Goal: Task Accomplishment & Management: Complete application form

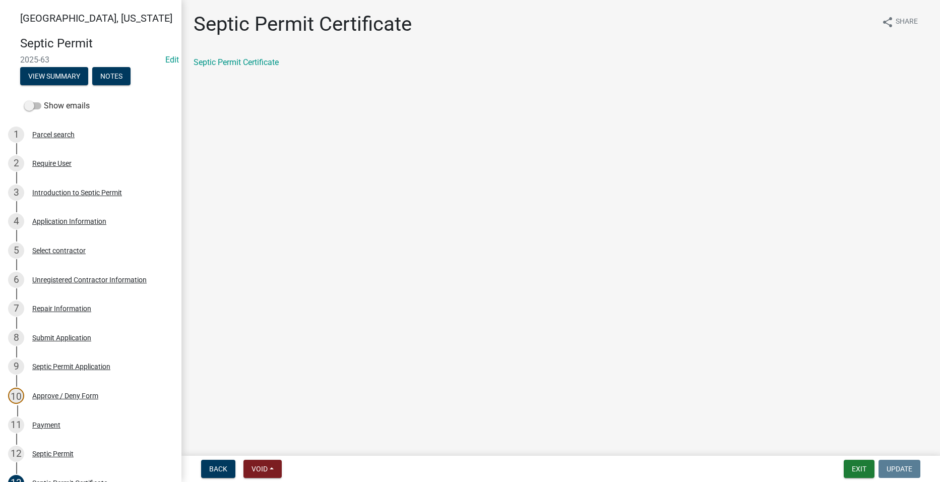
scroll to position [202, 0]
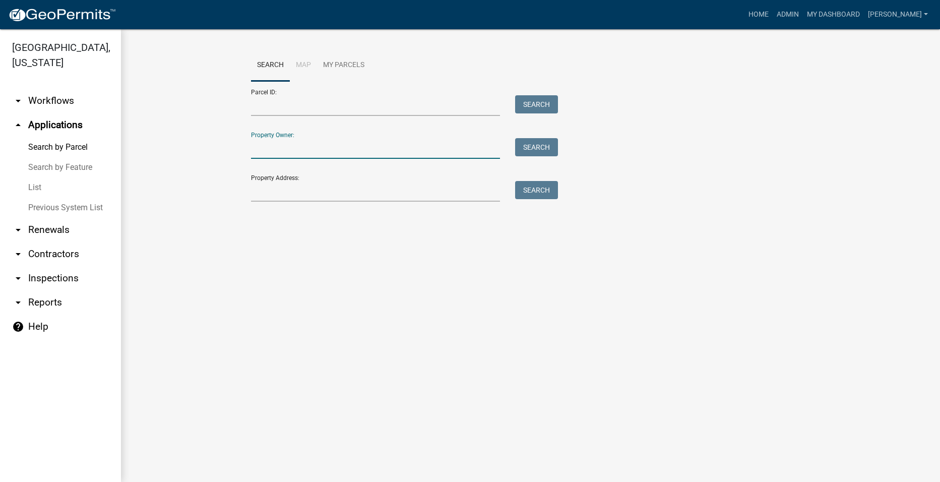
click at [301, 151] on input "Property Owner:" at bounding box center [376, 148] width 250 height 21
type input "Cumming"
click at [549, 147] on button "Search" at bounding box center [536, 147] width 43 height 18
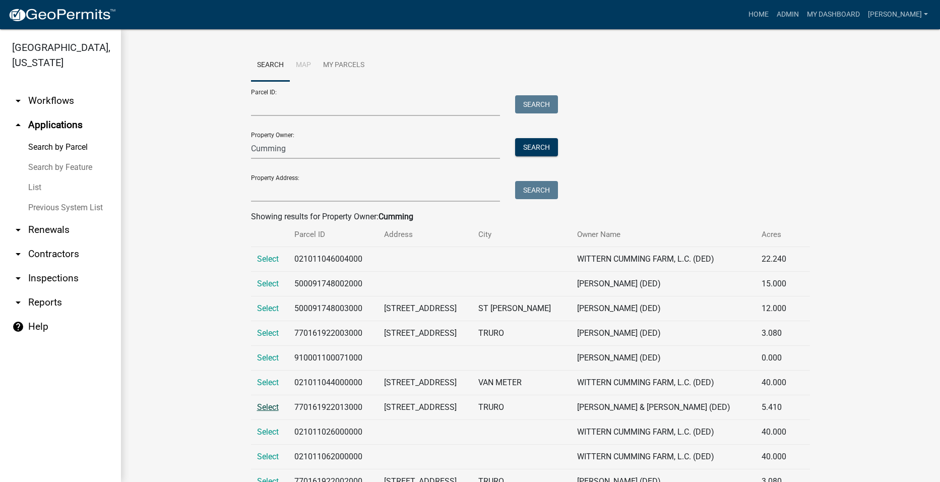
click at [268, 409] on span "Select" at bounding box center [268, 407] width 22 height 10
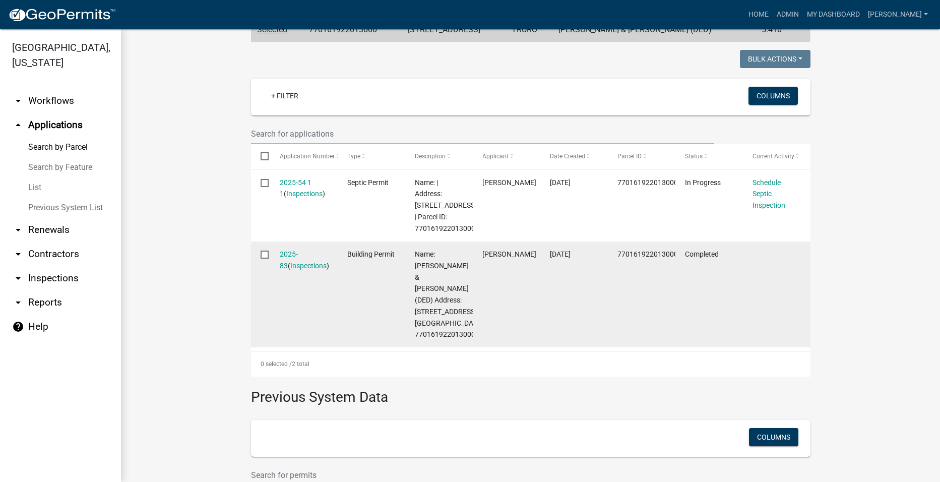
scroll to position [228, 0]
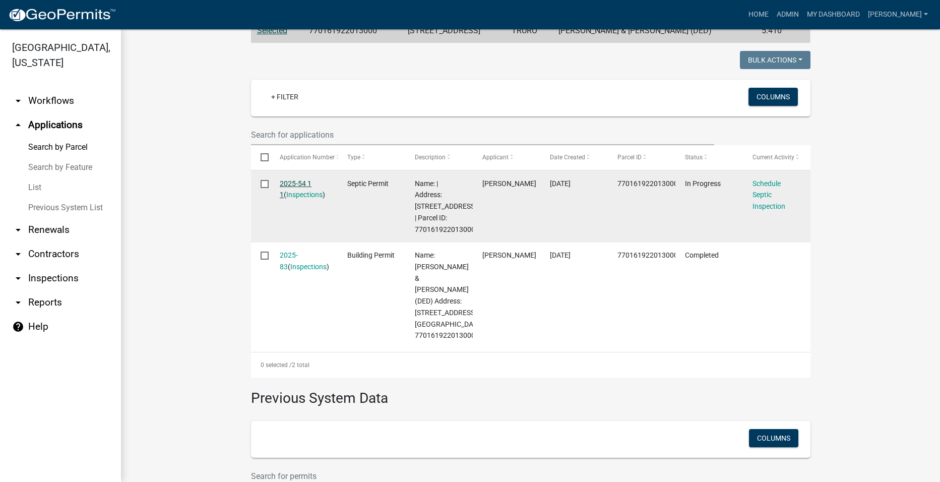
click at [295, 181] on link "2025-54 1 1" at bounding box center [296, 189] width 32 height 20
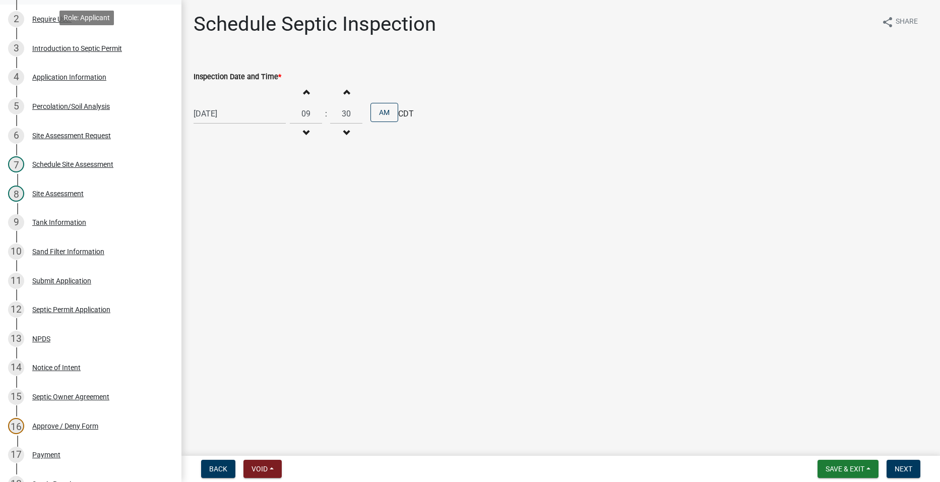
scroll to position [403, 0]
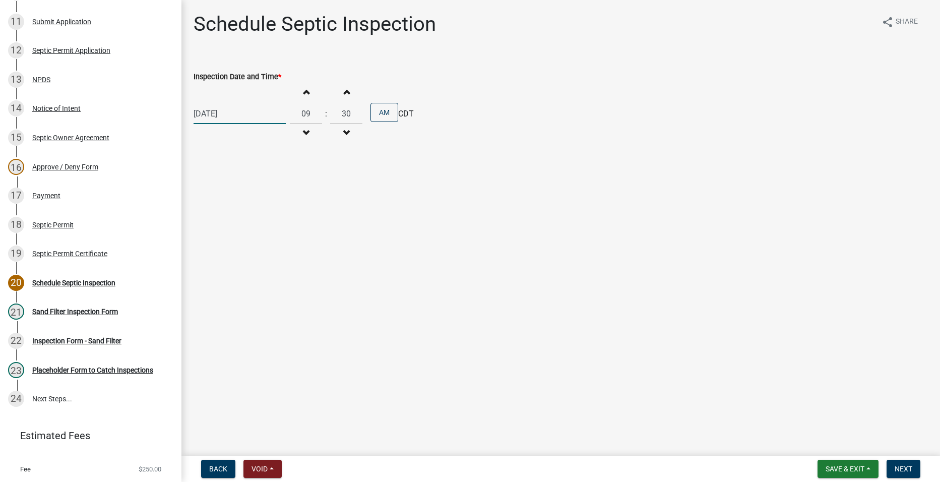
click at [217, 115] on div "[DATE]" at bounding box center [240, 113] width 92 height 21
select select "10"
select select "2025"
click at [205, 196] on div "13" at bounding box center [204, 200] width 16 height 16
type input "[DATE]"
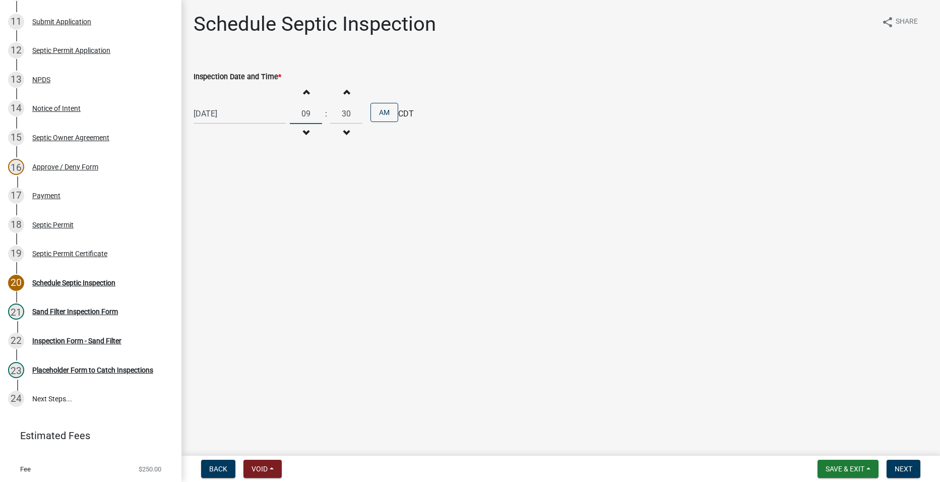
click at [301, 111] on input "09" at bounding box center [306, 113] width 32 height 21
drag, startPoint x: 310, startPoint y: 114, endPoint x: 284, endPoint y: 115, distance: 25.7
click at [285, 117] on div "[DATE] Increment hours 09 Decrement hours : Increment minutes 30 Decrement minu…" at bounding box center [561, 114] width 734 height 62
type input "11"
click at [339, 113] on input "30" at bounding box center [346, 113] width 32 height 21
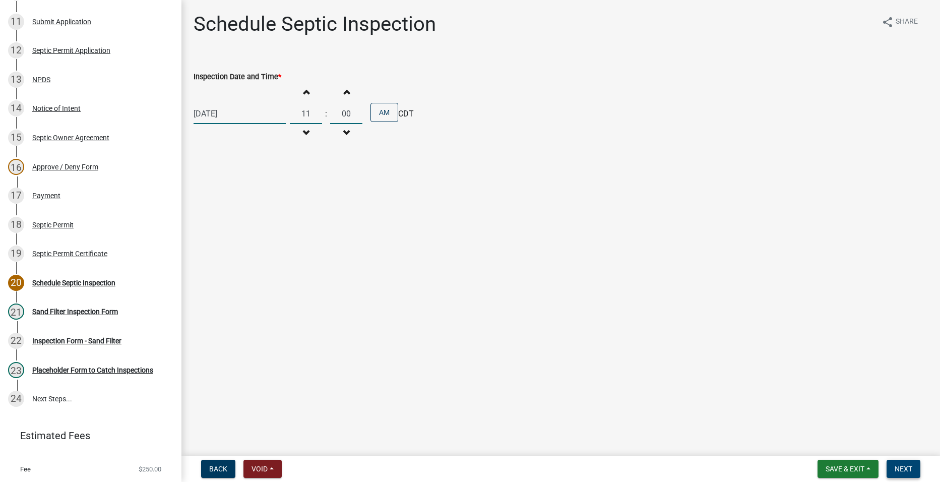
type input "00"
click at [906, 466] on span "Next" at bounding box center [904, 469] width 18 height 8
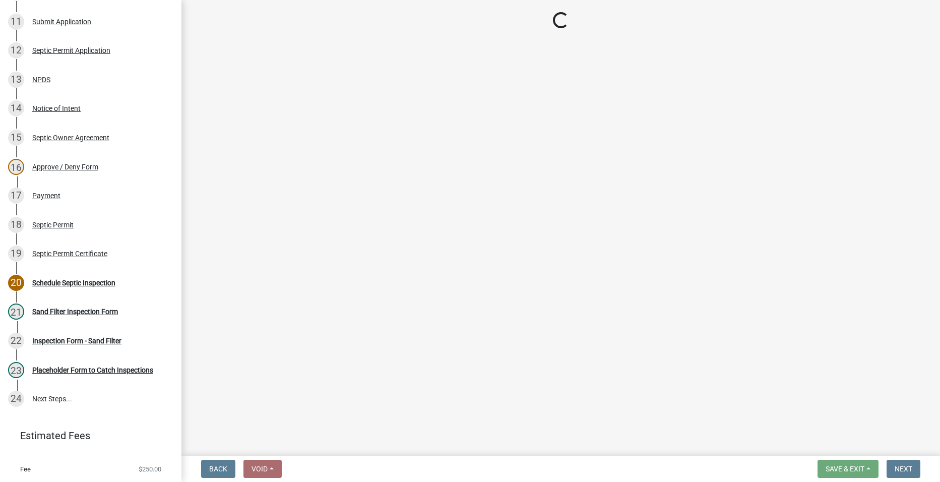
select select "dbe3a1b9-a4b3-48fa-b9c0-fee70399abae"
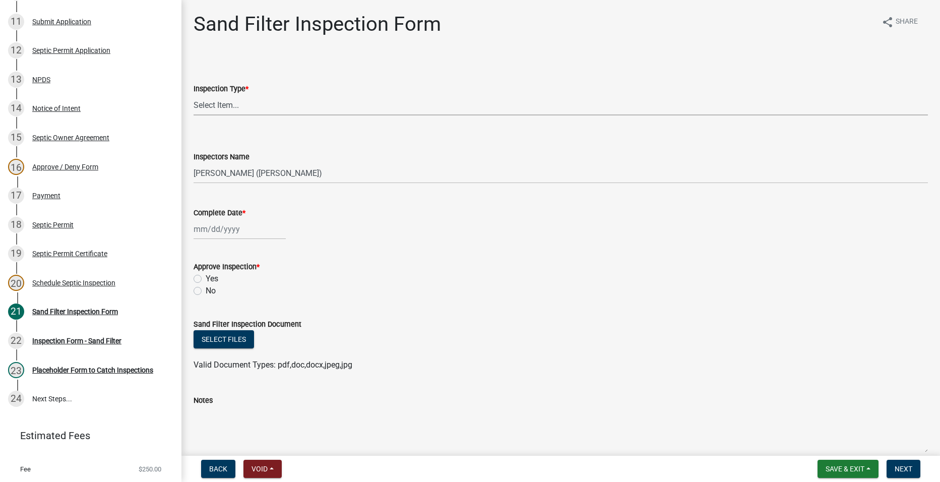
click at [223, 105] on select "Select Item... Sand Filter Inspection" at bounding box center [561, 105] width 734 height 21
click at [194, 95] on select "Select Item... Sand Filter Inspection" at bounding box center [561, 105] width 734 height 21
select select "ccc3feb4-466f-4227-91e9-914ee9242bae"
click at [214, 228] on div at bounding box center [240, 229] width 92 height 21
select select "10"
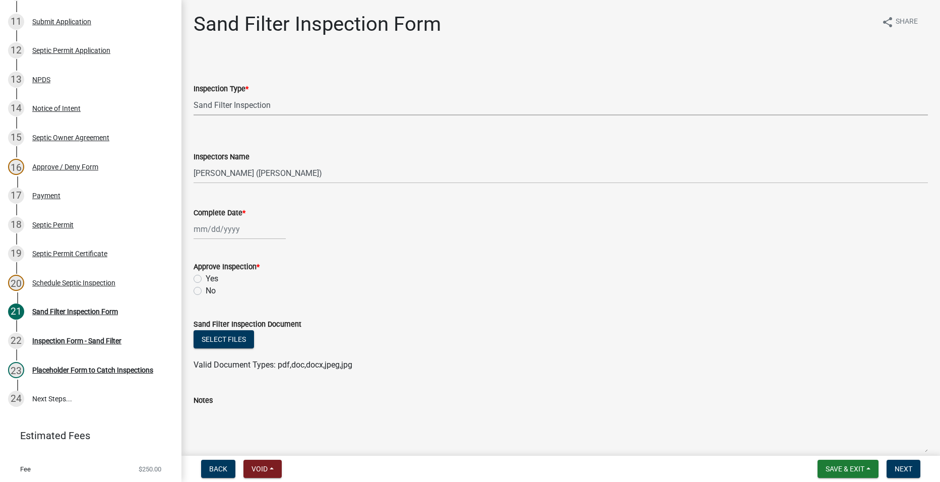
select select "2025"
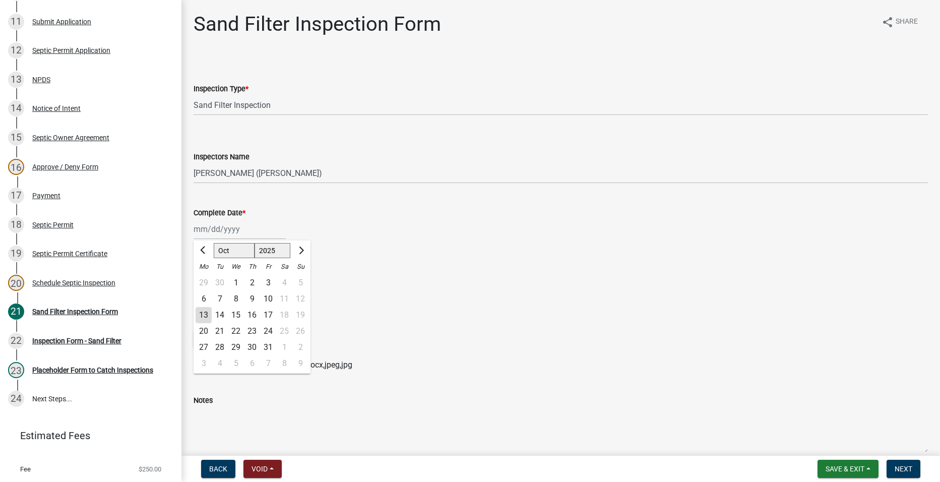
click at [204, 312] on div "13" at bounding box center [204, 315] width 16 height 16
type input "[DATE]"
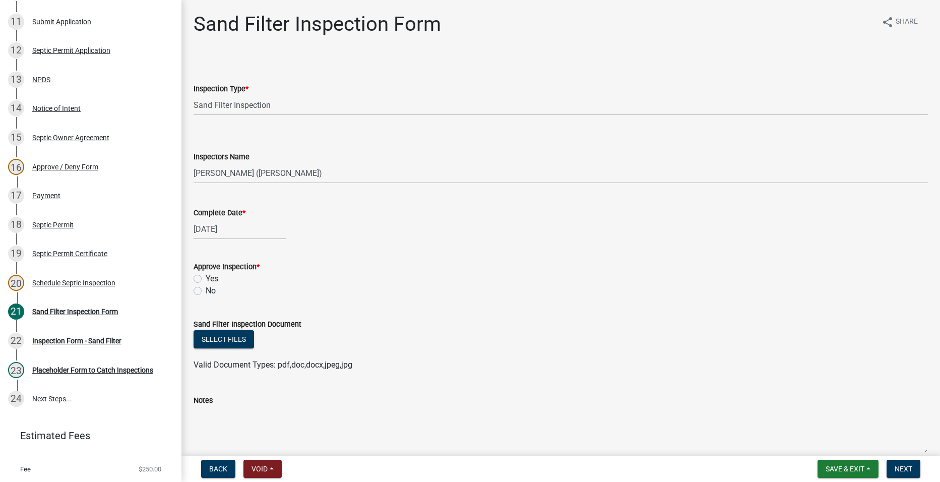
click at [206, 278] on label "Yes" at bounding box center [212, 279] width 13 height 12
click at [206, 278] on input "Yes" at bounding box center [209, 276] width 7 height 7
radio input "true"
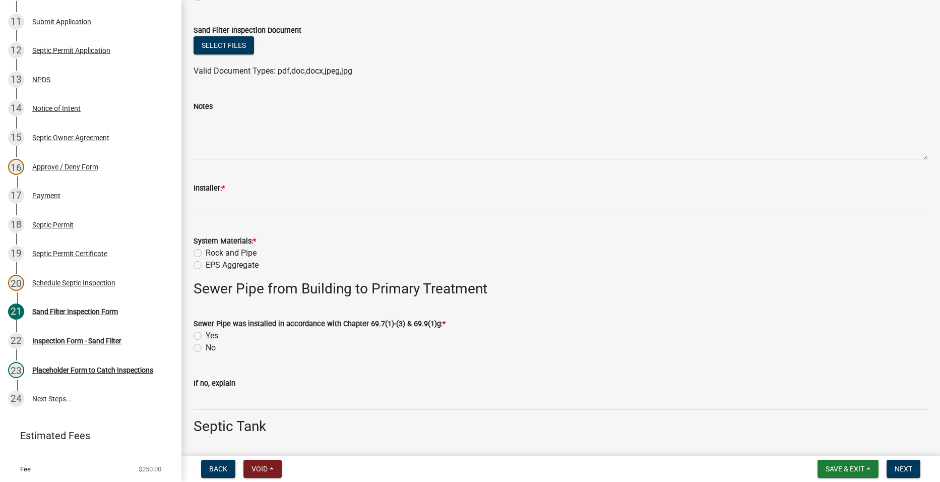
scroll to position [302, 0]
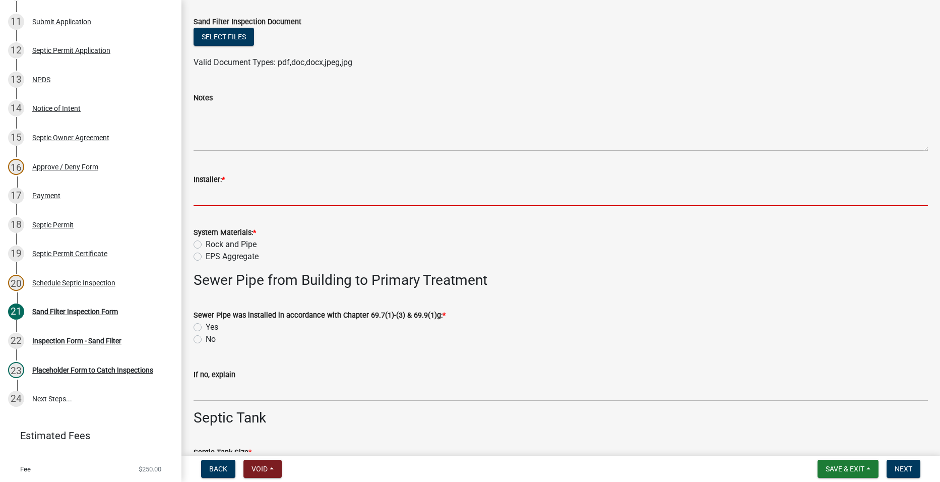
click at [280, 198] on input "Installer: *" at bounding box center [561, 196] width 734 height 21
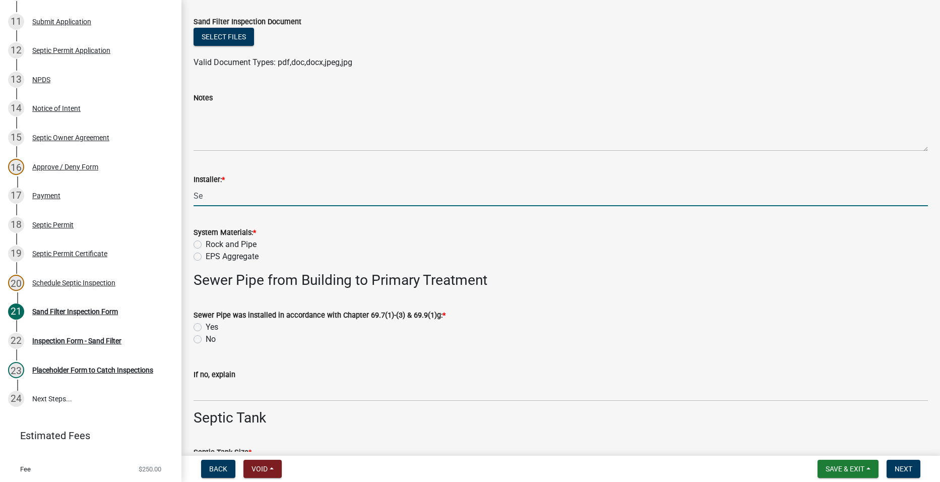
type input "Self install"
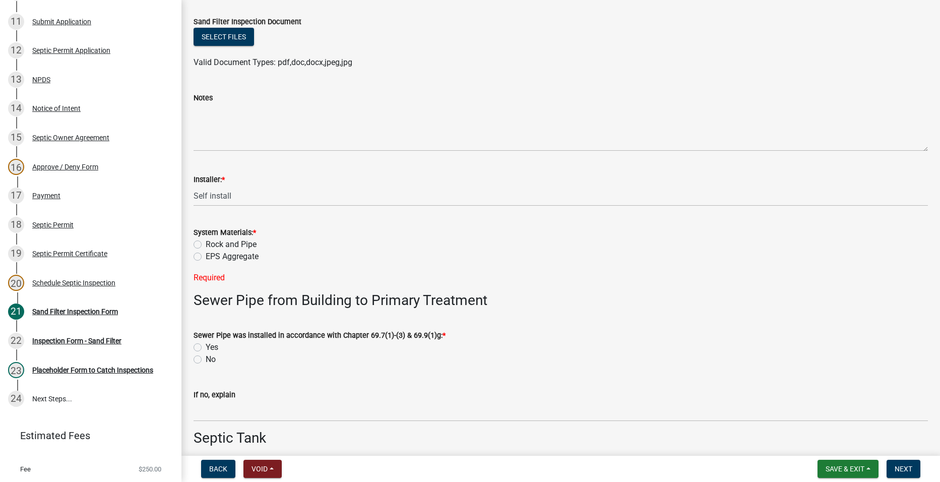
click at [206, 245] on label "Rock and Pipe" at bounding box center [231, 244] width 51 height 12
click at [206, 245] on input "Rock and Pipe" at bounding box center [209, 241] width 7 height 7
radio input "true"
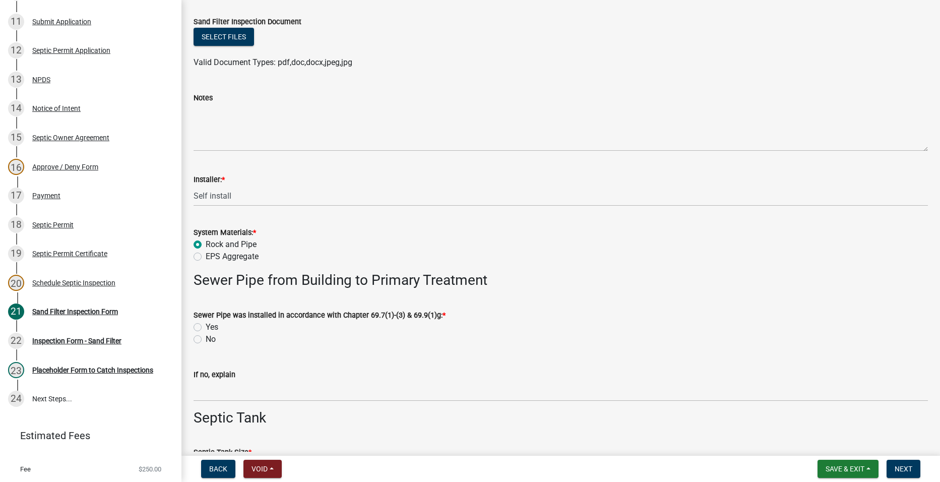
drag, startPoint x: 198, startPoint y: 326, endPoint x: 210, endPoint y: 327, distance: 12.6
click at [206, 326] on label "Yes" at bounding box center [212, 327] width 13 height 12
click at [206, 326] on input "Yes" at bounding box center [209, 324] width 7 height 7
radio input "true"
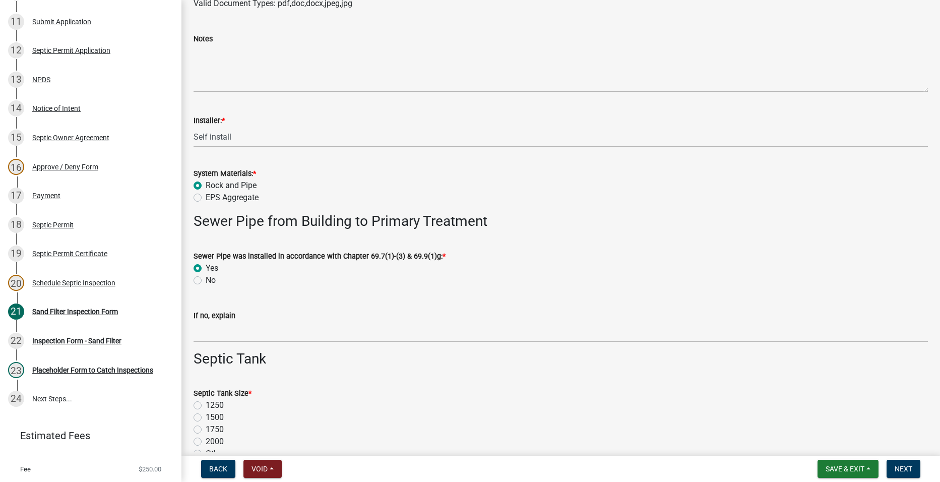
scroll to position [454, 0]
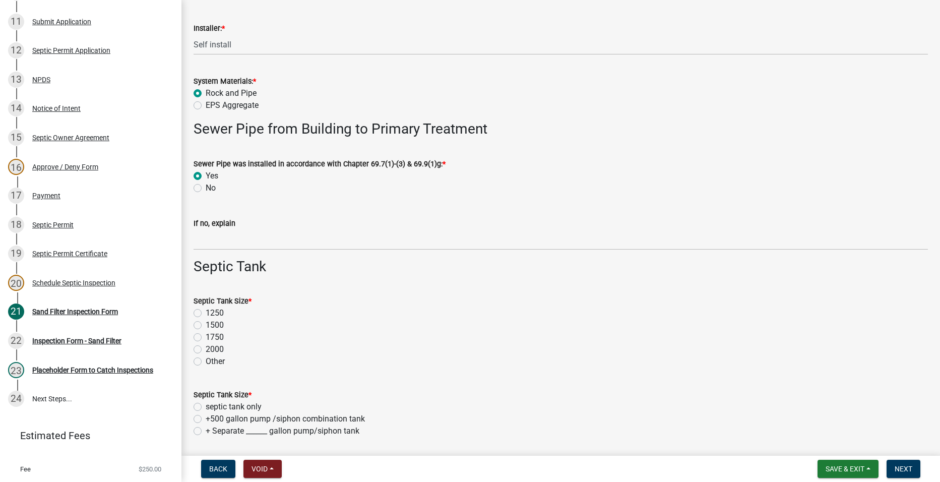
click at [206, 323] on label "1500" at bounding box center [215, 325] width 18 height 12
click at [206, 323] on input "1500" at bounding box center [209, 322] width 7 height 7
radio input "true"
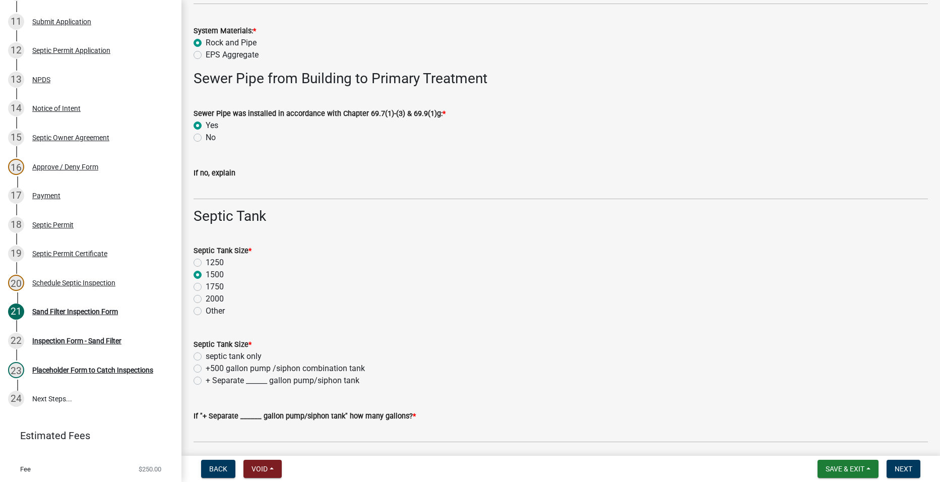
scroll to position [554, 0]
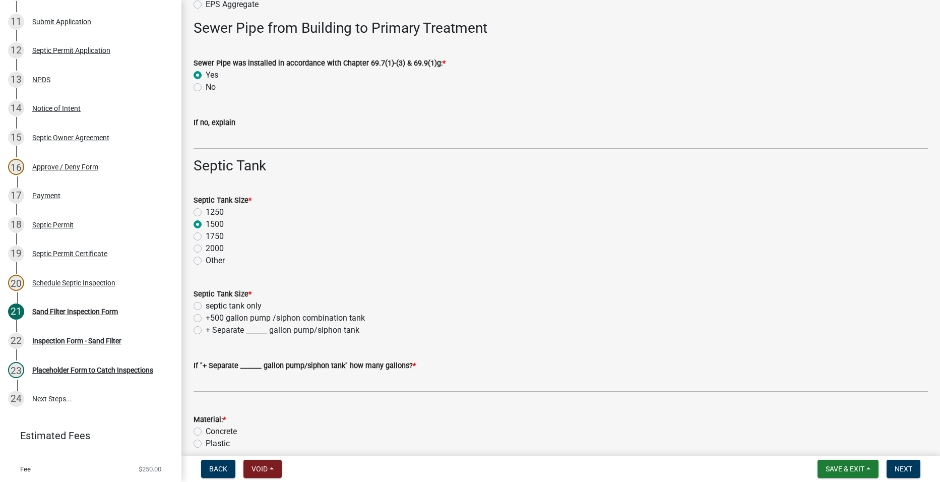
click at [206, 304] on label "septic tank only" at bounding box center [234, 306] width 56 height 12
click at [206, 304] on input "septic tank only" at bounding box center [209, 303] width 7 height 7
radio input "true"
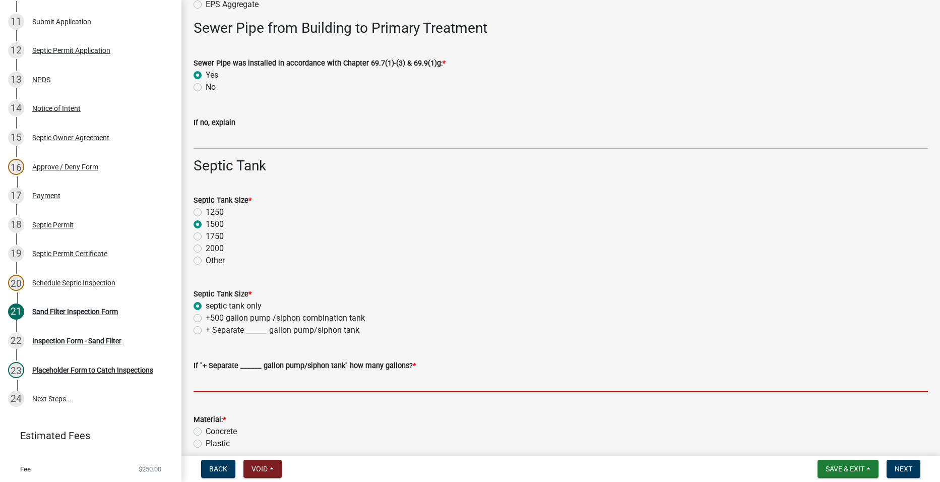
click at [231, 382] on input "text" at bounding box center [561, 382] width 734 height 21
type input "0"
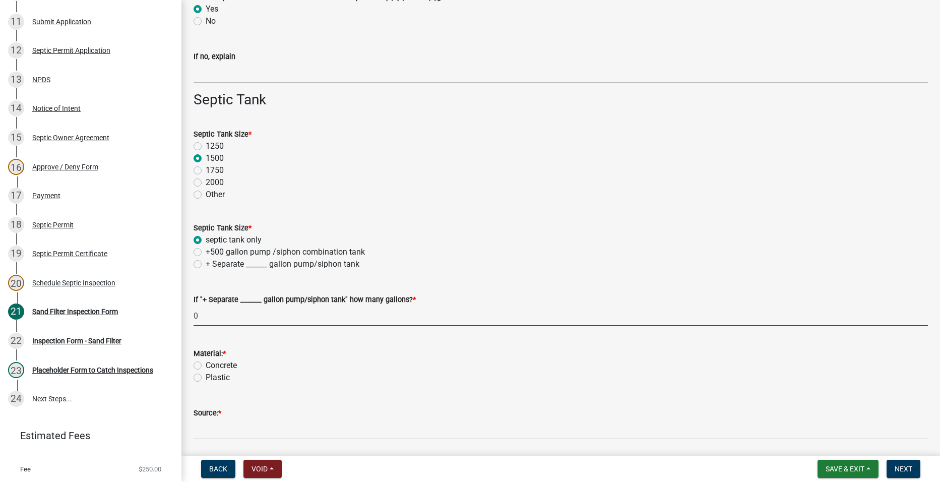
scroll to position [706, 0]
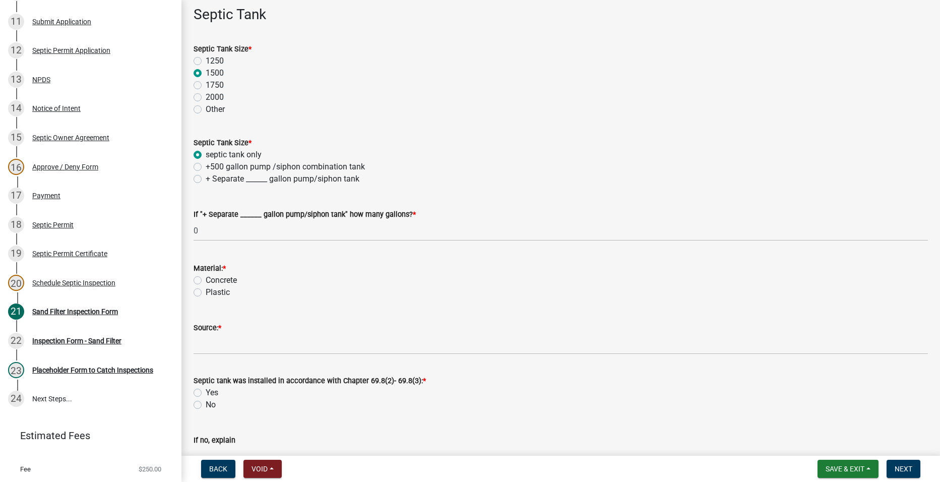
click at [202, 297] on div "Plastic" at bounding box center [561, 292] width 734 height 12
click at [206, 291] on label "Plastic" at bounding box center [218, 292] width 24 height 12
click at [206, 291] on input "Plastic" at bounding box center [209, 289] width 7 height 7
radio input "true"
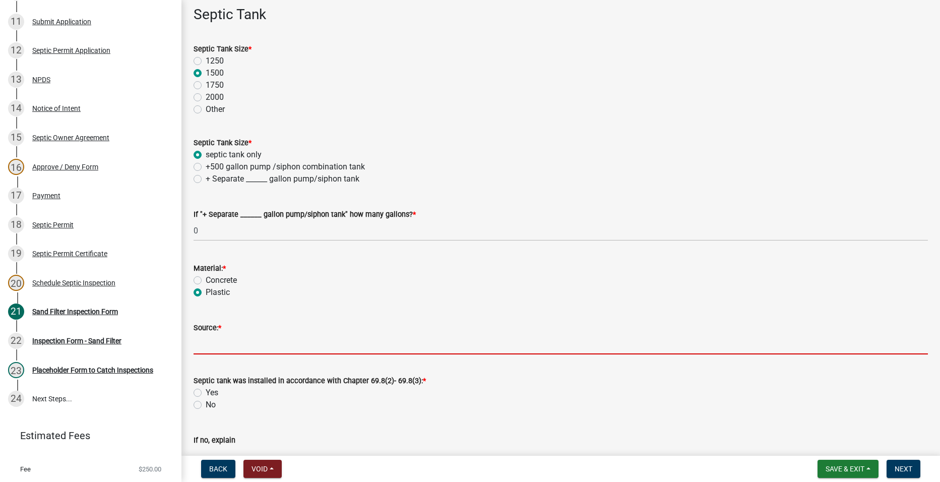
click at [274, 344] on input "Source: *" at bounding box center [561, 344] width 734 height 21
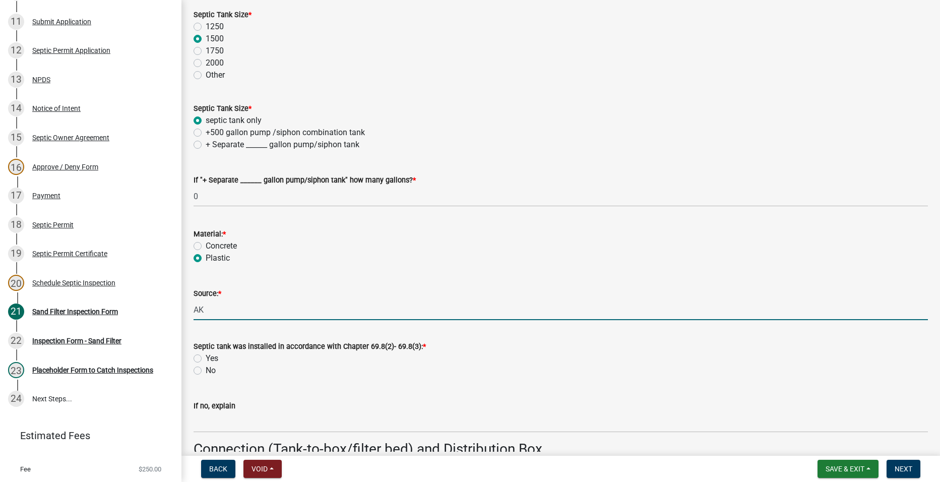
scroll to position [756, 0]
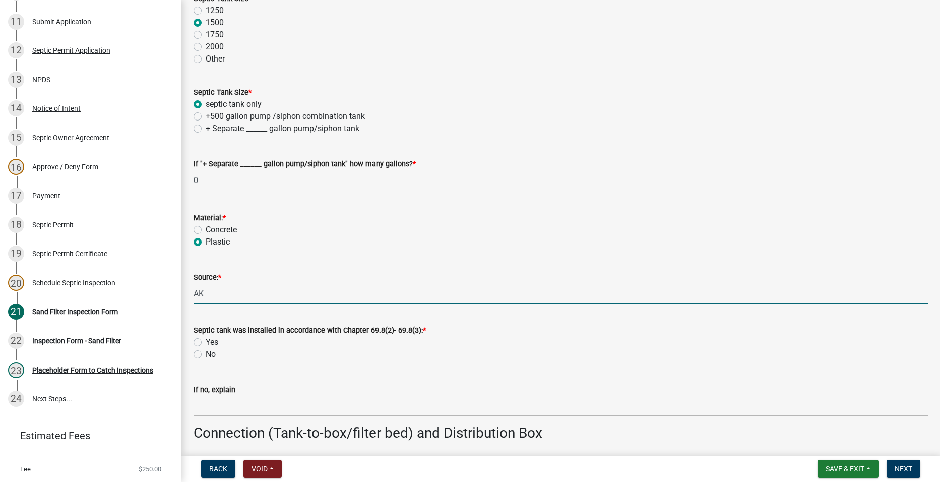
type input "AK"
click at [206, 339] on label "Yes" at bounding box center [212, 342] width 13 height 12
click at [206, 339] on input "Yes" at bounding box center [209, 339] width 7 height 7
radio input "true"
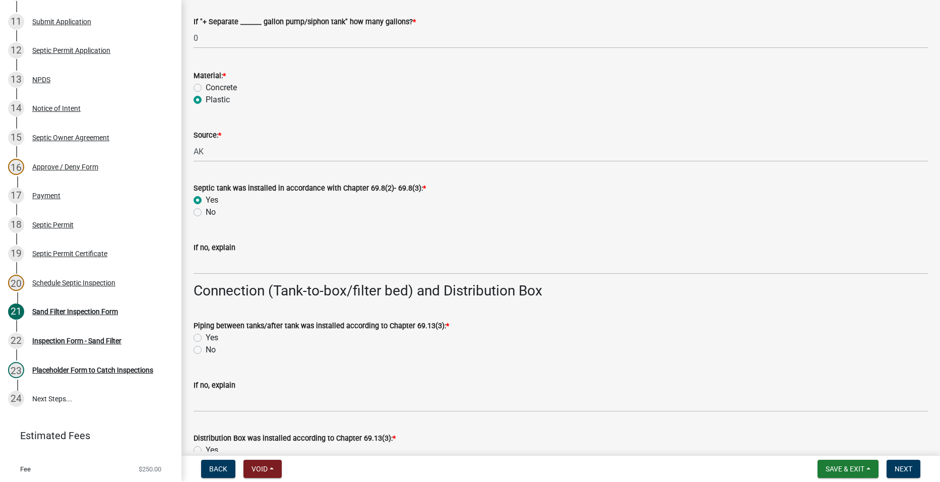
scroll to position [907, 0]
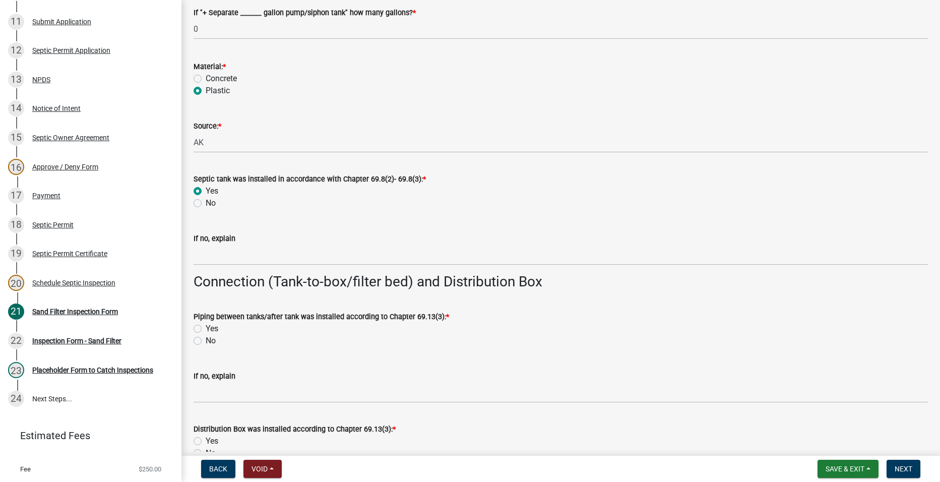
click at [206, 330] on label "Yes" at bounding box center [212, 329] width 13 height 12
click at [206, 329] on input "Yes" at bounding box center [209, 326] width 7 height 7
radio input "true"
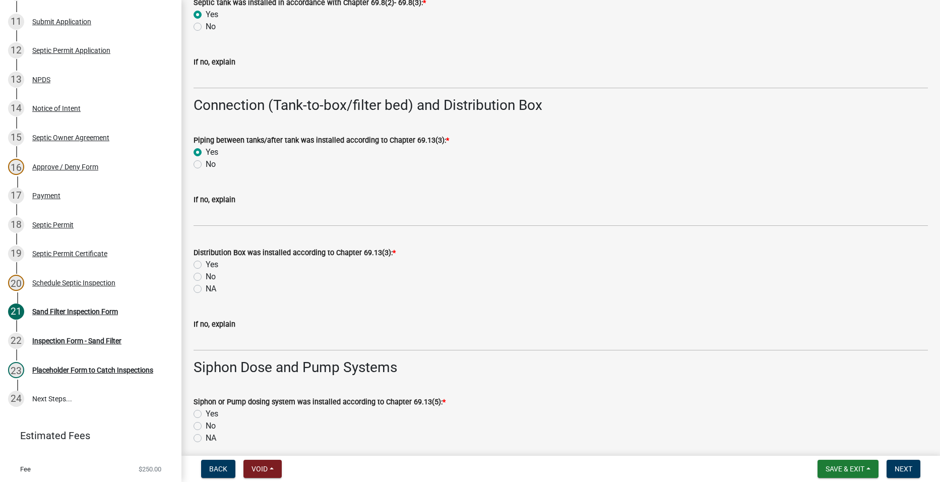
scroll to position [1109, 0]
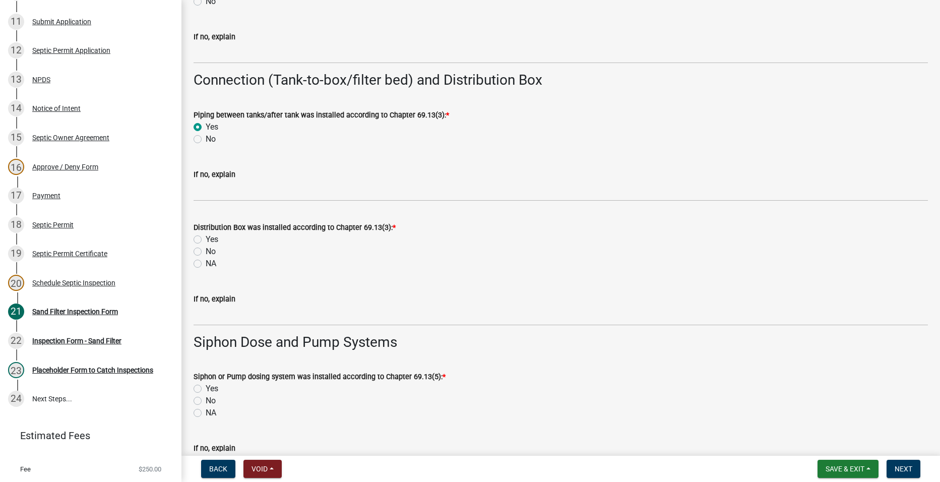
click at [206, 239] on label "Yes" at bounding box center [212, 239] width 13 height 12
click at [206, 239] on input "Yes" at bounding box center [209, 236] width 7 height 7
radio input "true"
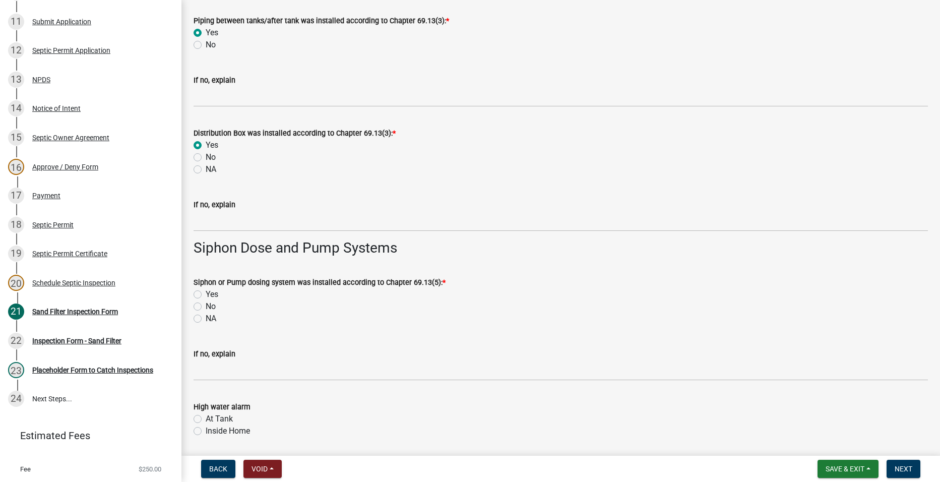
scroll to position [1210, 0]
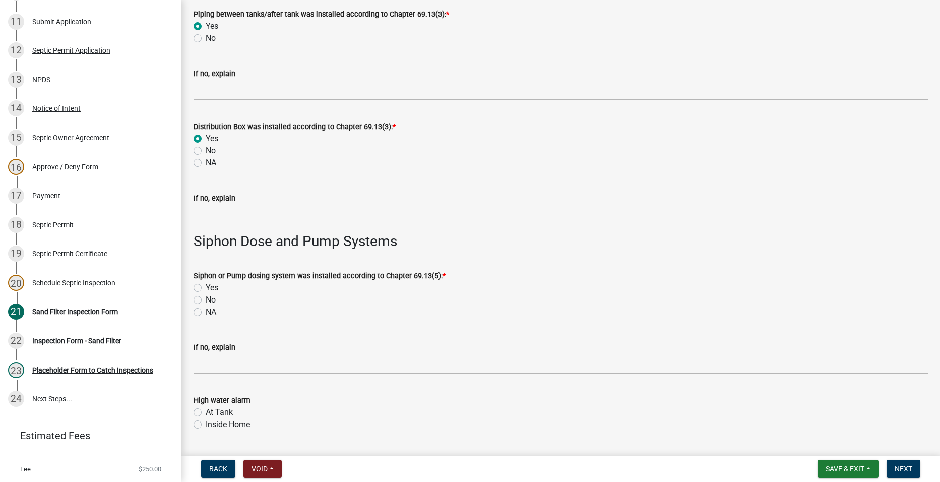
click at [206, 312] on label "NA" at bounding box center [211, 312] width 11 height 12
click at [206, 312] on input "NA" at bounding box center [209, 309] width 7 height 7
radio input "true"
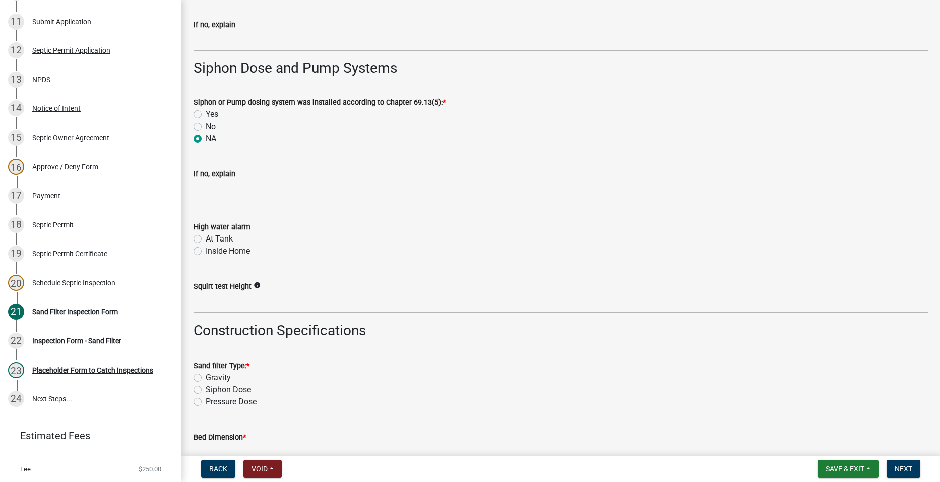
scroll to position [1512, 0]
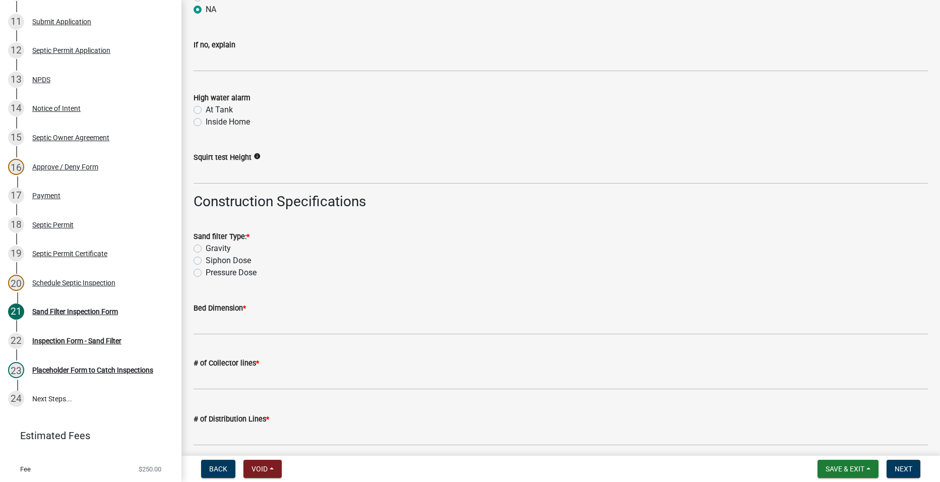
click at [206, 250] on label "Gravity" at bounding box center [218, 248] width 25 height 12
click at [206, 249] on input "Gravity" at bounding box center [209, 245] width 7 height 7
radio input "true"
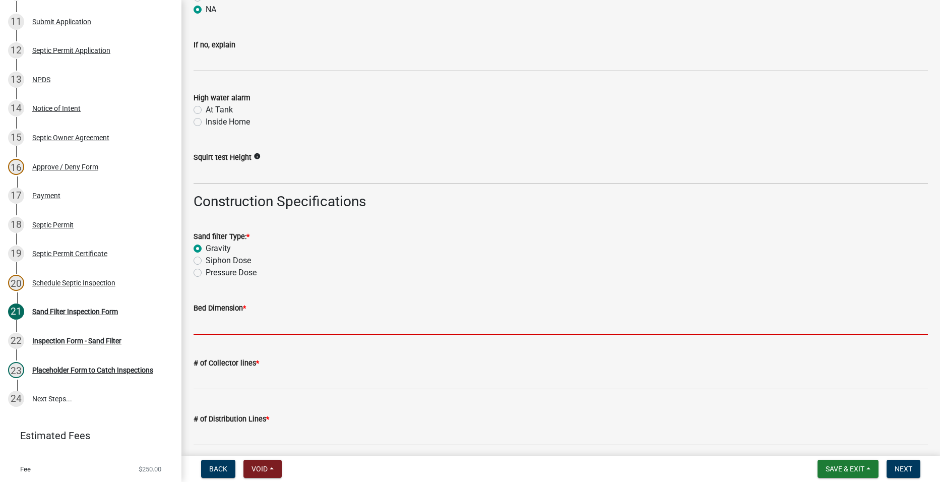
click at [312, 317] on input "Bed Dimension *" at bounding box center [561, 324] width 734 height 21
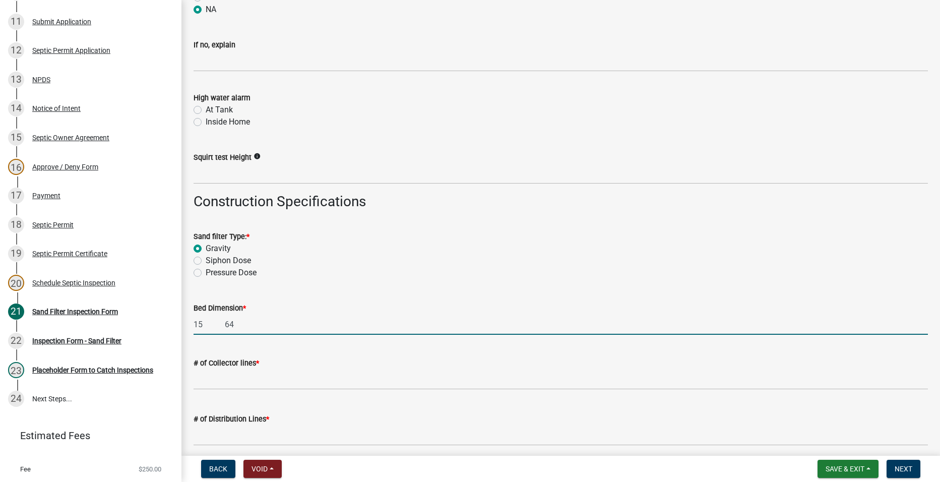
type input "15 64"
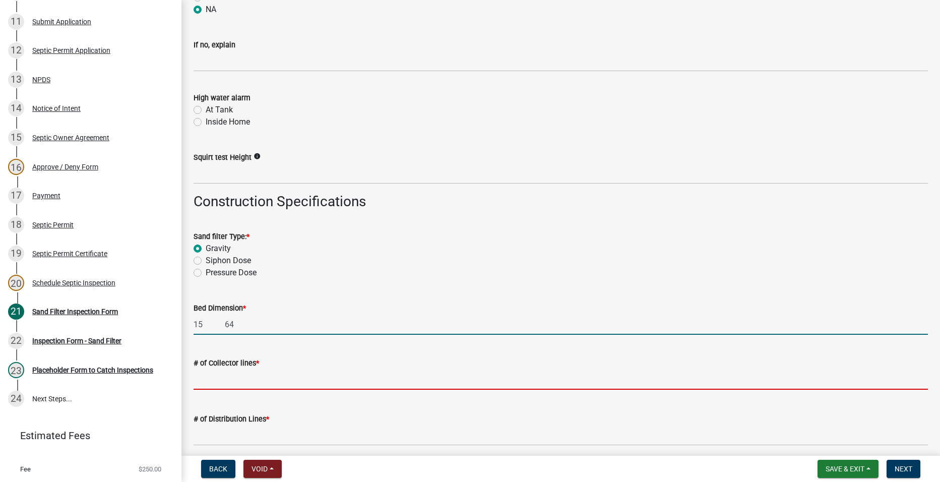
click at [258, 382] on input "text" at bounding box center [561, 379] width 734 height 21
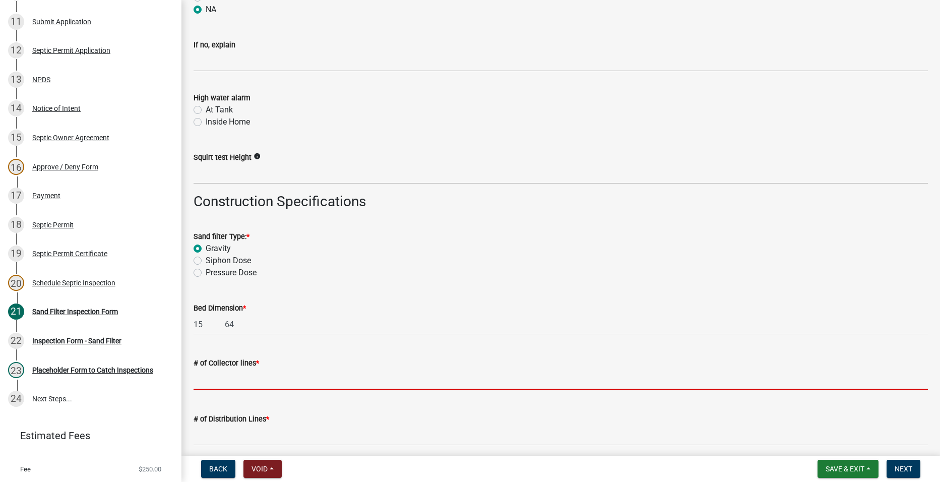
type input "3"
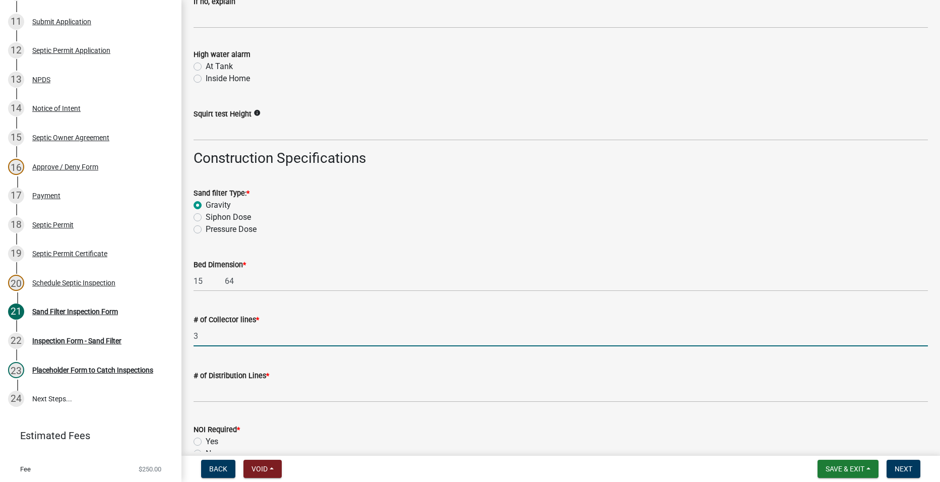
scroll to position [1613, 0]
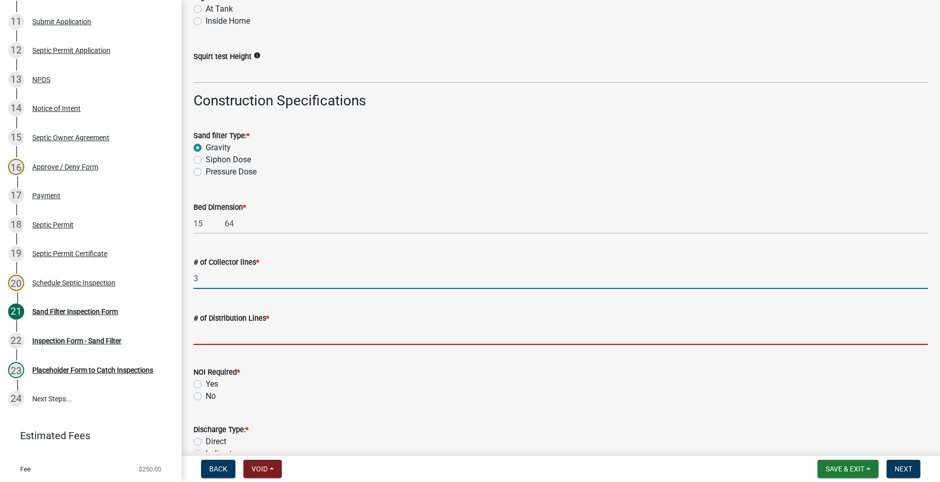
click at [233, 339] on input "text" at bounding box center [561, 334] width 734 height 21
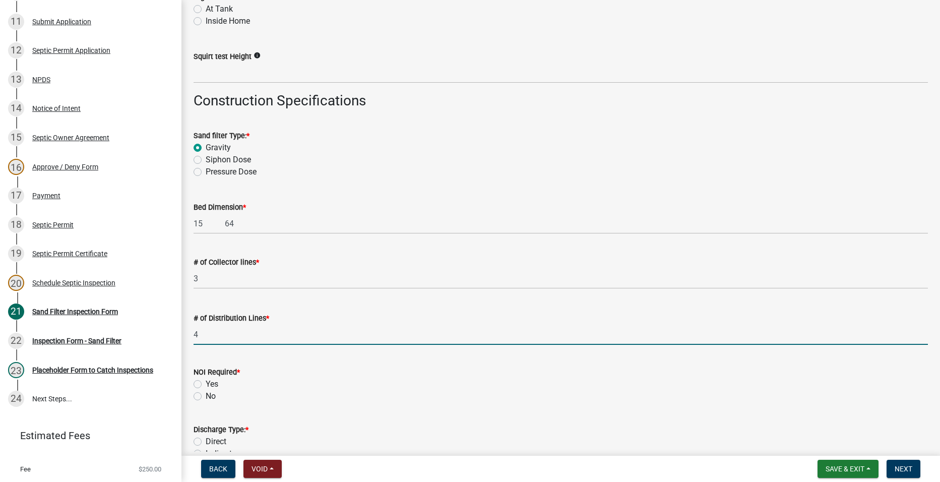
drag, startPoint x: 212, startPoint y: 338, endPoint x: 193, endPoint y: 336, distance: 19.3
click at [192, 336] on div "# of Distribution Lines * 4" at bounding box center [561, 321] width 750 height 47
type input "5"
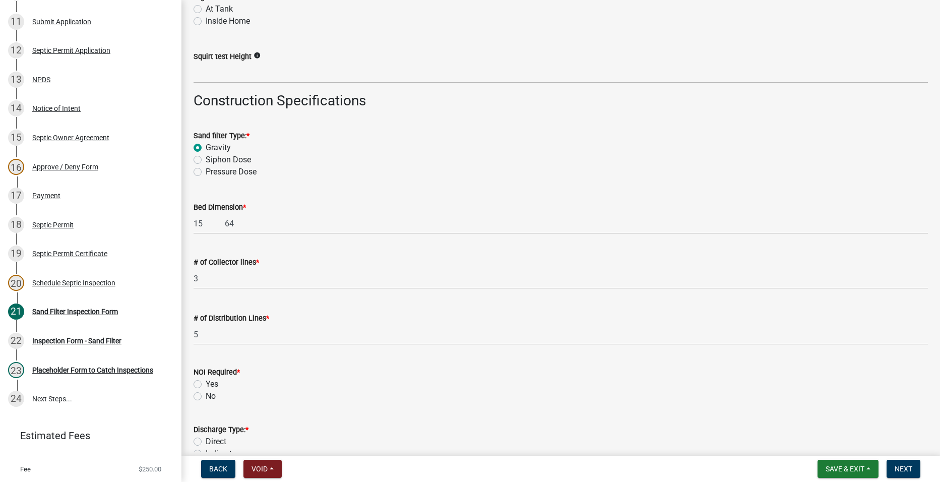
click at [206, 396] on label "No" at bounding box center [211, 396] width 10 height 12
click at [206, 396] on input "No" at bounding box center [209, 393] width 7 height 7
radio input "true"
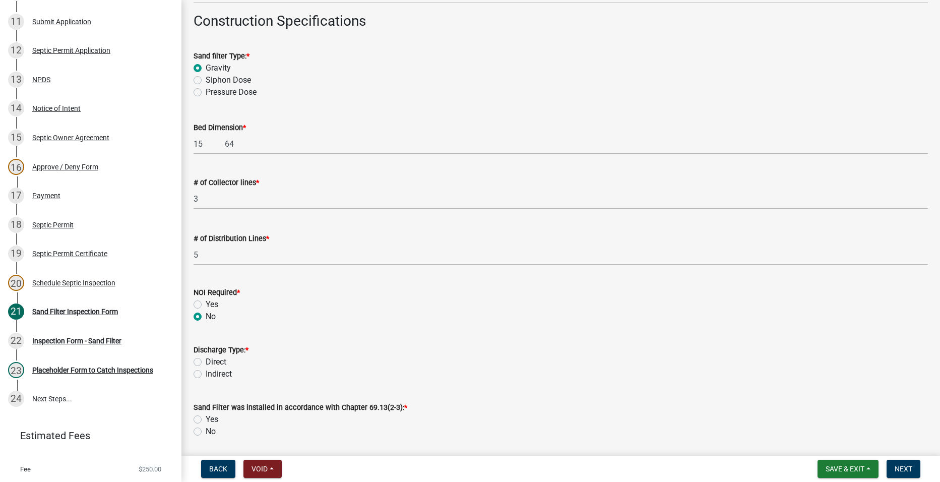
scroll to position [1714, 0]
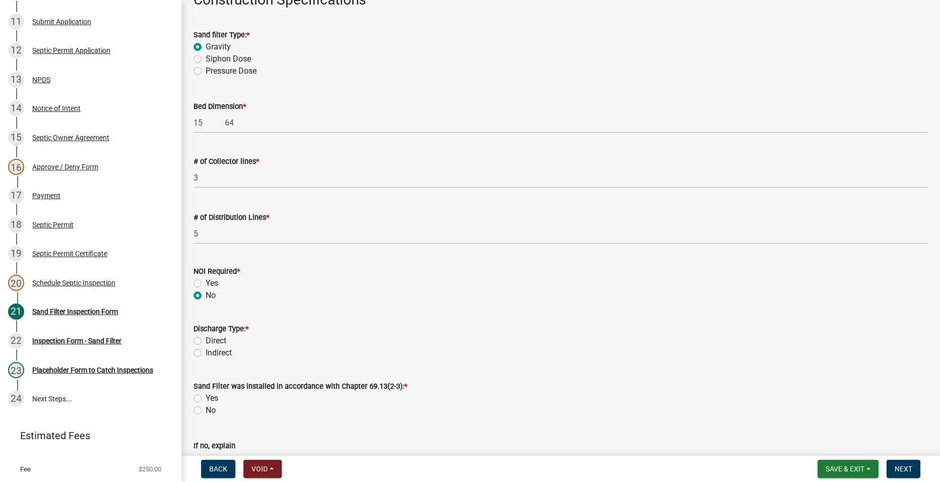
click at [206, 353] on label "Indirect" at bounding box center [219, 353] width 26 height 12
click at [206, 353] on input "Indirect" at bounding box center [209, 350] width 7 height 7
radio input "true"
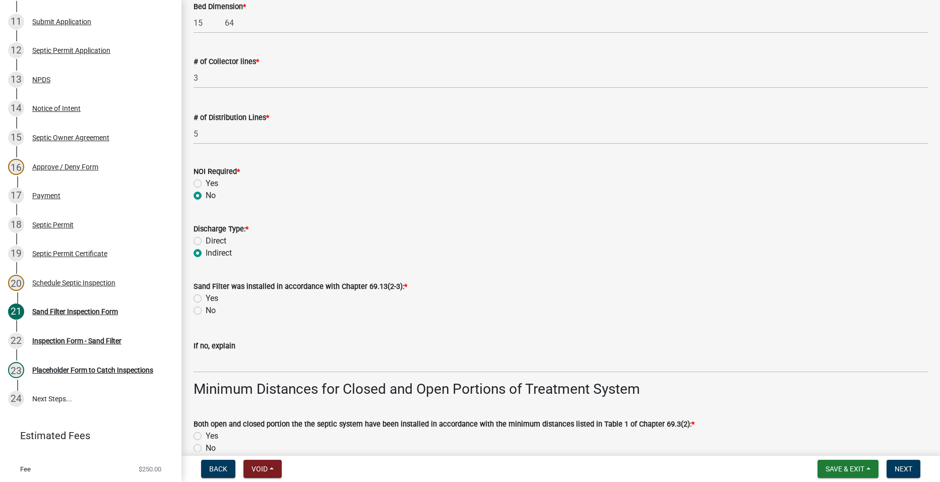
scroll to position [1815, 0]
click at [206, 296] on label "Yes" at bounding box center [212, 297] width 13 height 12
click at [206, 296] on input "Yes" at bounding box center [209, 294] width 7 height 7
radio input "true"
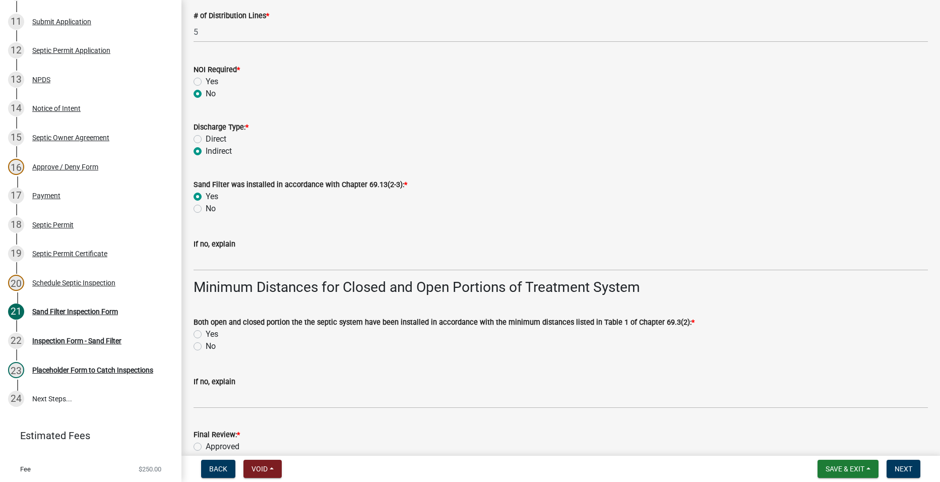
click at [206, 334] on label "Yes" at bounding box center [212, 334] width 13 height 12
click at [206, 334] on input "Yes" at bounding box center [209, 331] width 7 height 7
radio input "true"
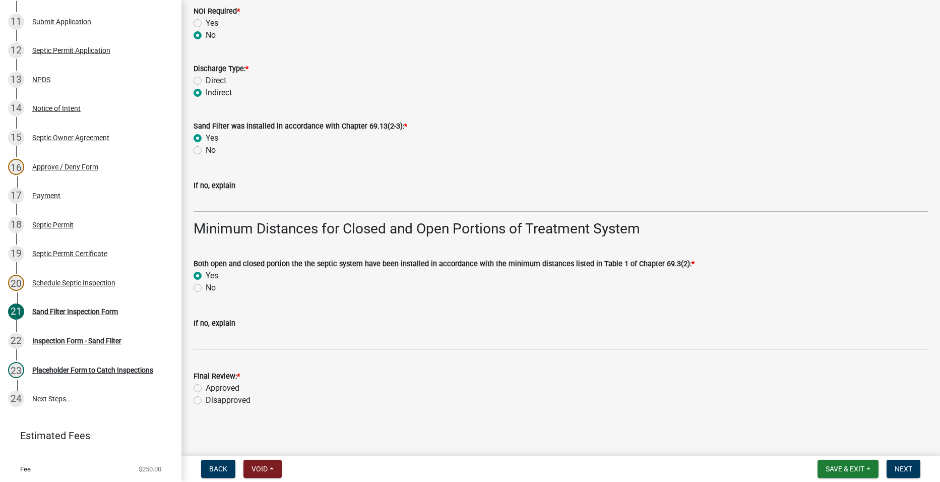
scroll to position [1977, 0]
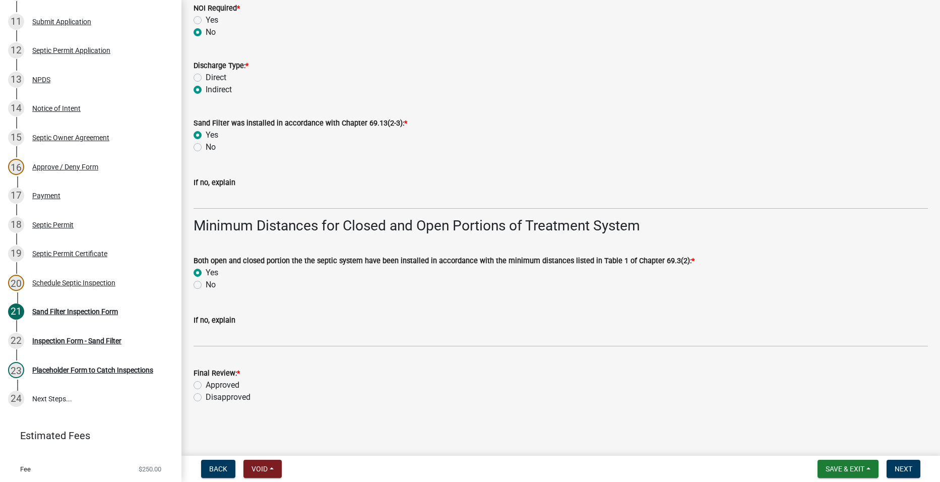
drag, startPoint x: 200, startPoint y: 384, endPoint x: 279, endPoint y: 373, distance: 79.9
click at [206, 383] on label "Approved" at bounding box center [223, 385] width 34 height 12
click at [206, 383] on input "Approved" at bounding box center [209, 382] width 7 height 7
radio input "true"
click at [909, 469] on span "Next" at bounding box center [904, 469] width 18 height 8
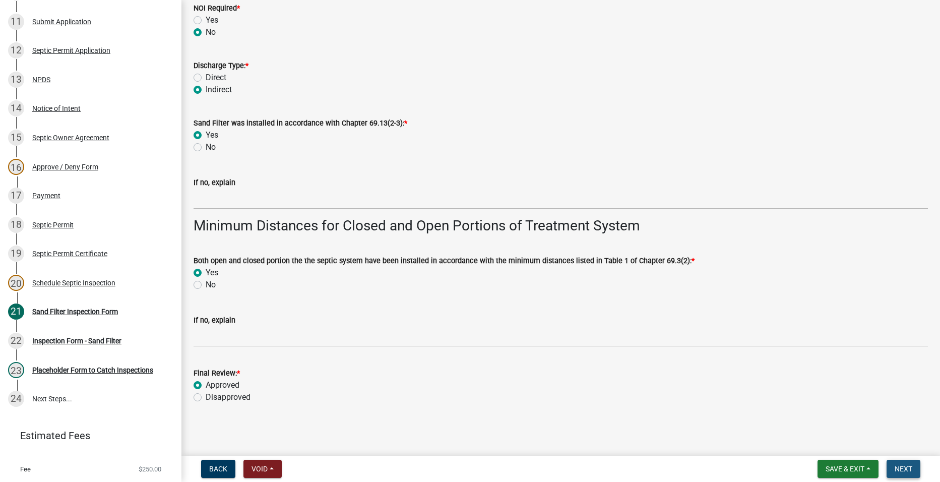
scroll to position [0, 0]
